Goal: Information Seeking & Learning: Learn about a topic

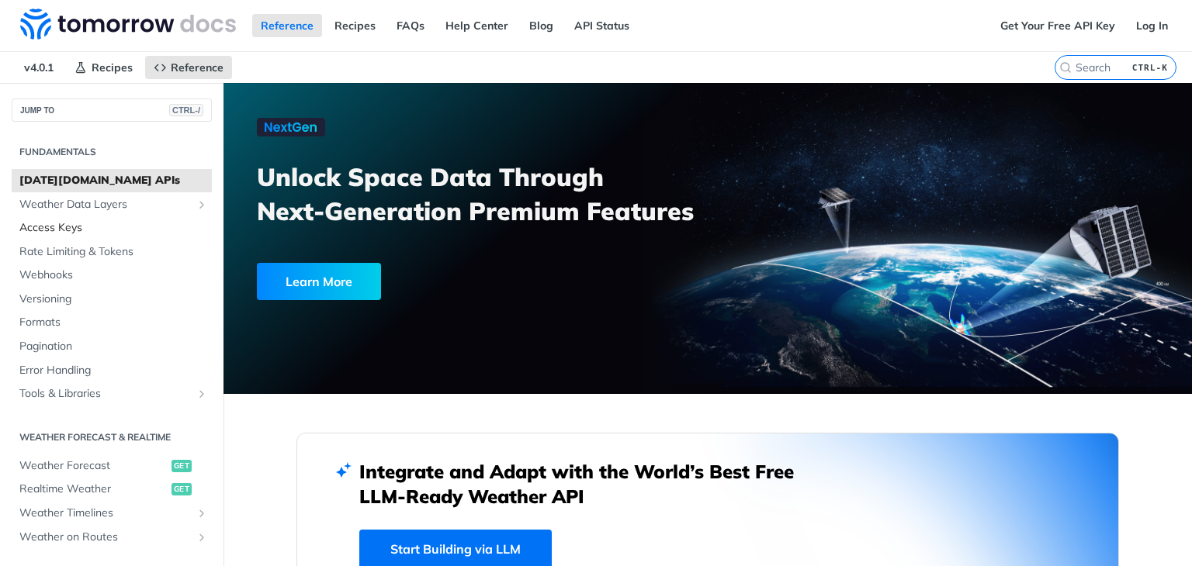
click at [61, 227] on span "Access Keys" at bounding box center [113, 228] width 189 height 16
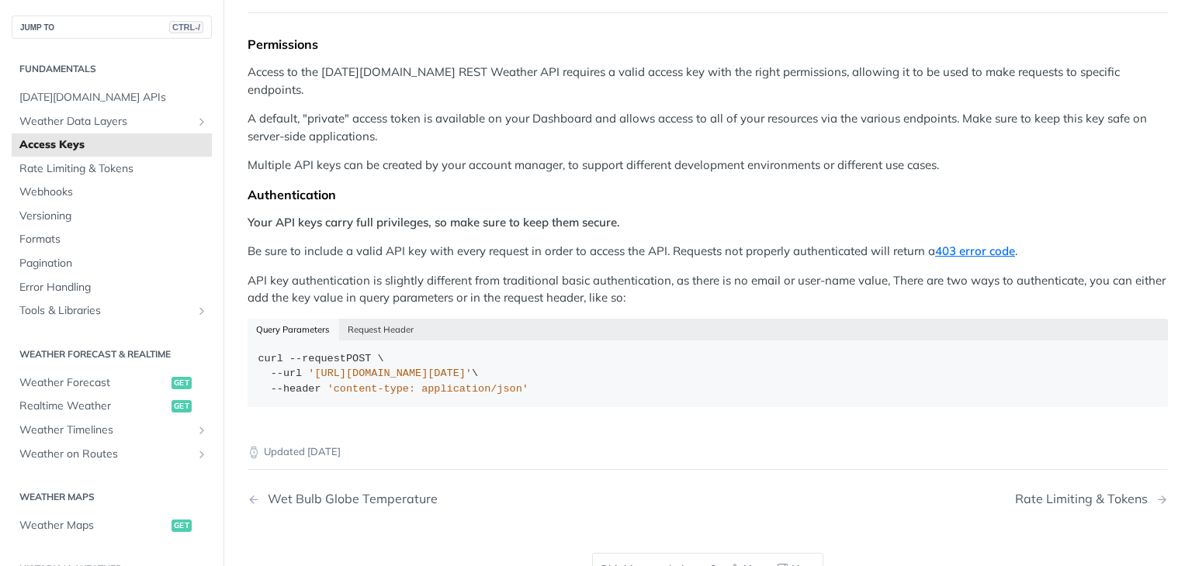
scroll to position [155, 0]
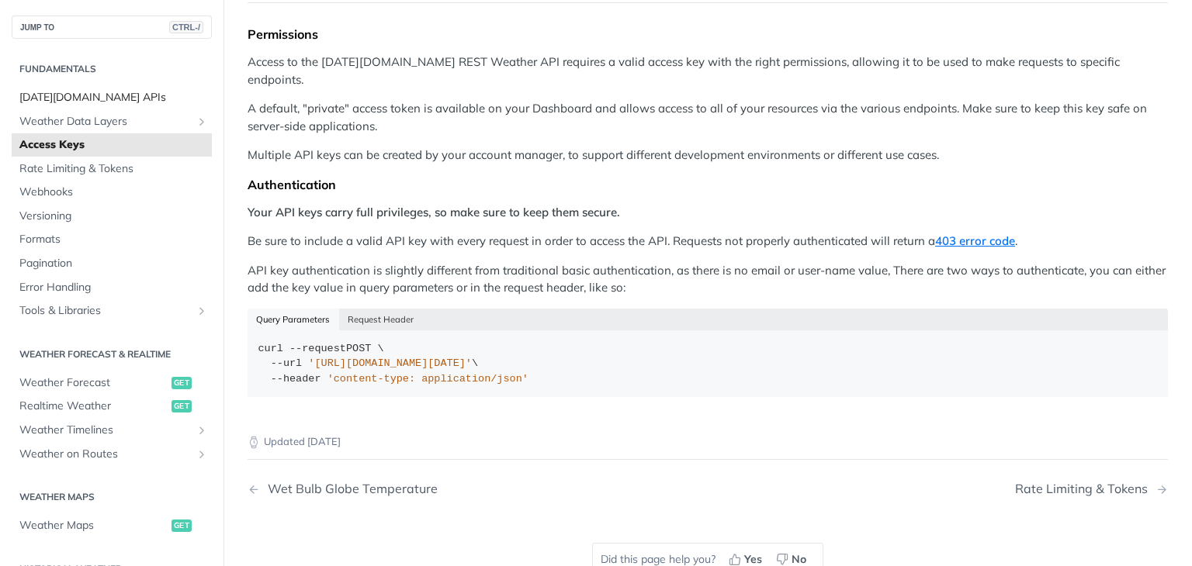
click at [64, 102] on span "[DATE][DOMAIN_NAME] APIs" at bounding box center [113, 98] width 189 height 16
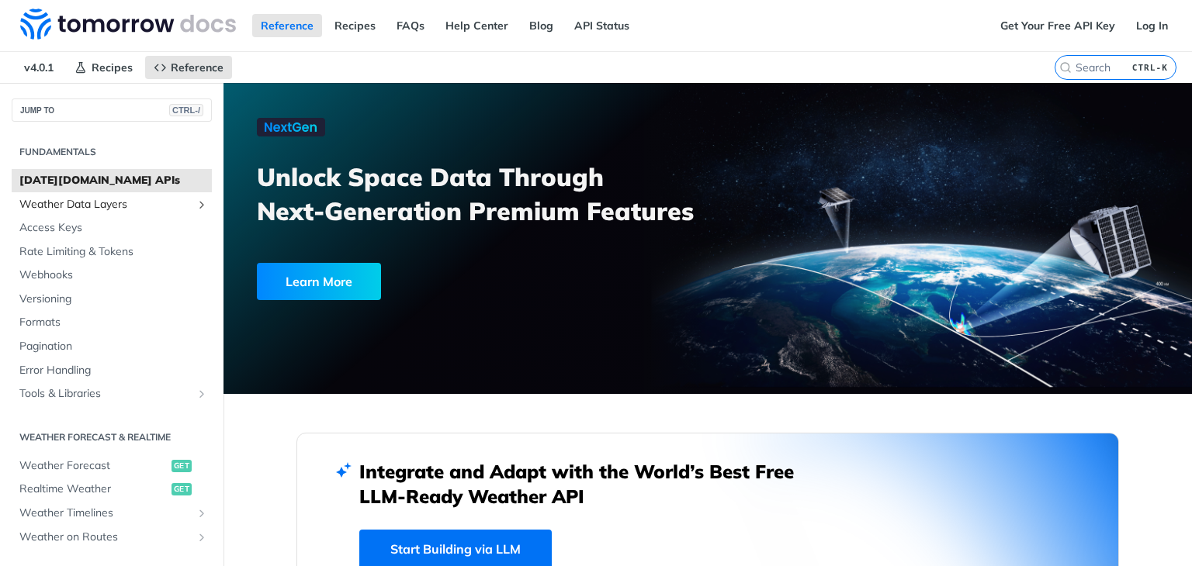
click at [106, 203] on span "Weather Data Layers" at bounding box center [105, 205] width 172 height 16
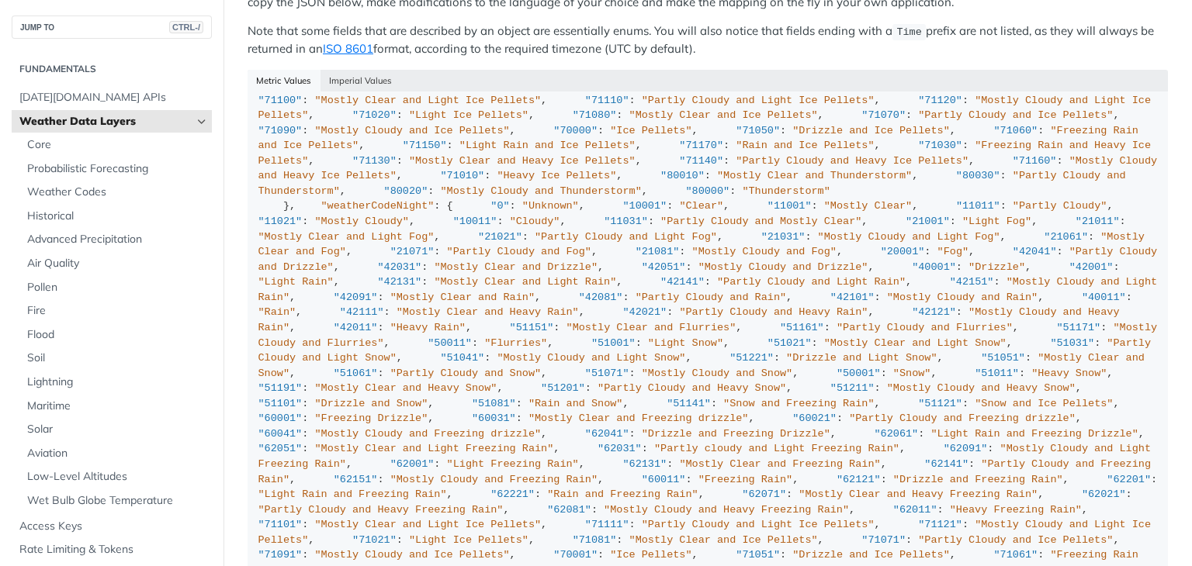
scroll to position [1862, 0]
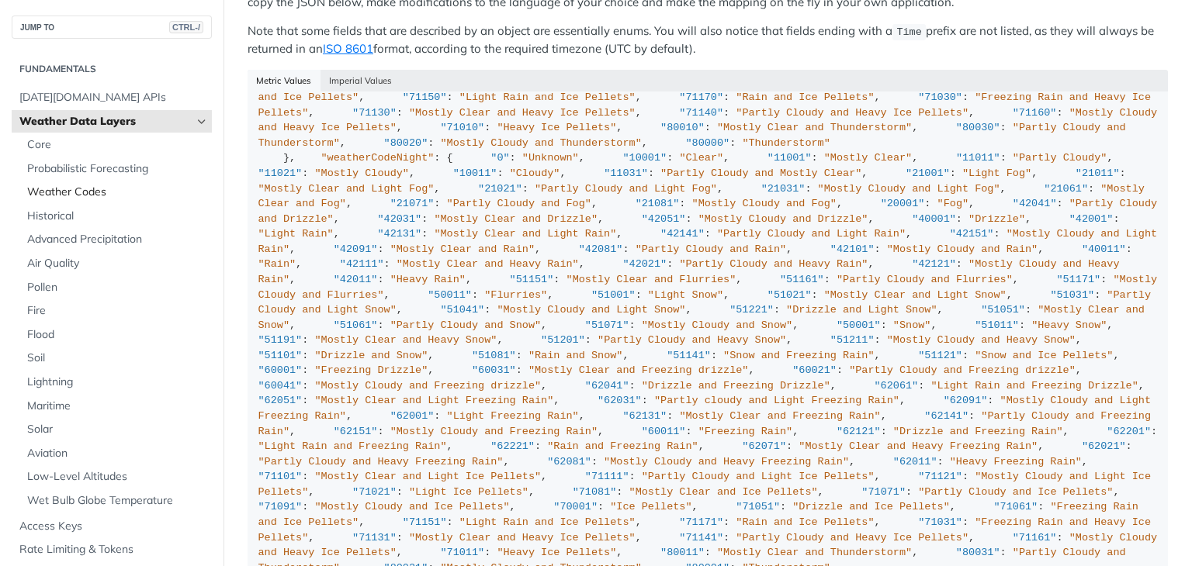
click at [74, 194] on span "Weather Codes" at bounding box center [117, 193] width 181 height 16
